Goal: Task Accomplishment & Management: Complete application form

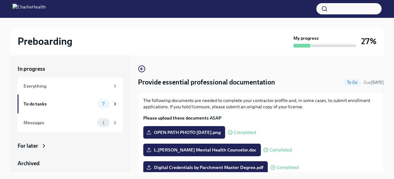
scroll to position [160, 0]
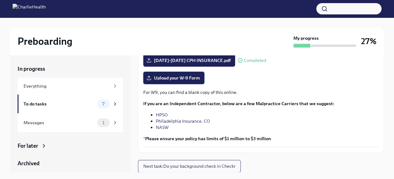
click at [190, 77] on span "Upload your W-9 Form" at bounding box center [174, 78] width 52 height 6
click at [0, 0] on input "Upload your W-9 Form" at bounding box center [0, 0] width 0 height 0
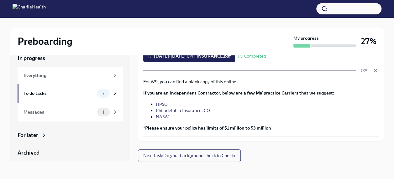
scroll to position [60, 0]
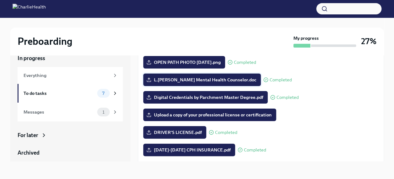
click at [184, 80] on span "L.[PERSON_NAME] Mental Health Counselor.doc" at bounding box center [202, 80] width 109 height 6
click at [0, 0] on input "L.[PERSON_NAME] Mental Health Counselor.doc" at bounding box center [0, 0] width 0 height 0
click at [226, 78] on span "L.[PERSON_NAME] Mental Health Counselor.doc" at bounding box center [202, 80] width 109 height 6
click at [0, 0] on input "L.[PERSON_NAME] Mental Health Counselor.doc" at bounding box center [0, 0] width 0 height 0
drag, startPoint x: 219, startPoint y: 79, endPoint x: 187, endPoint y: 80, distance: 32.6
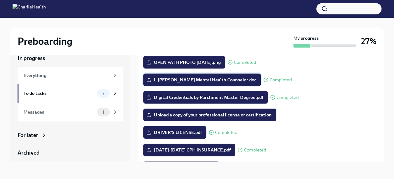
click at [187, 80] on span "L.[PERSON_NAME] Mental Health Counselor.doc" at bounding box center [202, 80] width 109 height 6
click at [0, 0] on input "L.[PERSON_NAME] Mental Health Counselor.doc" at bounding box center [0, 0] width 0 height 0
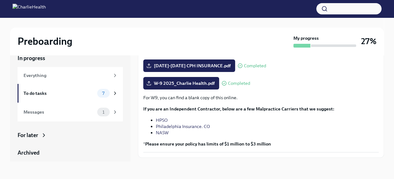
scroll to position [160, 0]
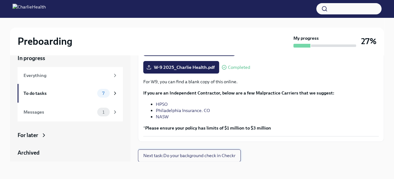
click at [225, 155] on span "Next task : Do your background check in Checkr" at bounding box center [189, 156] width 92 height 6
